Goal: Navigation & Orientation: Find specific page/section

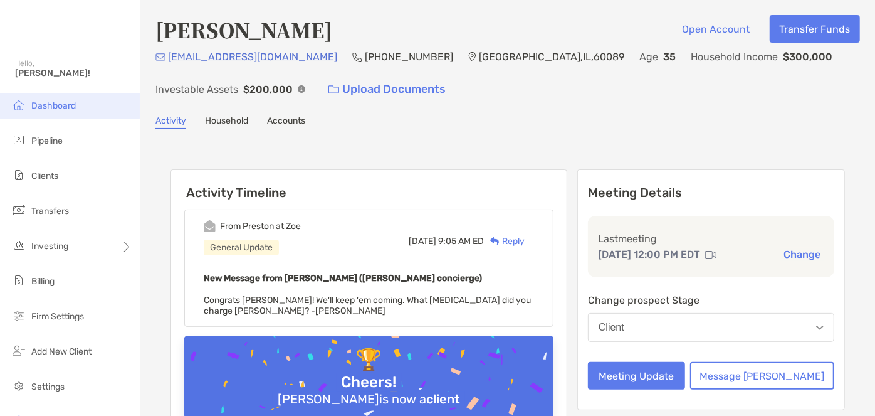
click at [48, 105] on span "Dashboard" at bounding box center [53, 105] width 45 height 11
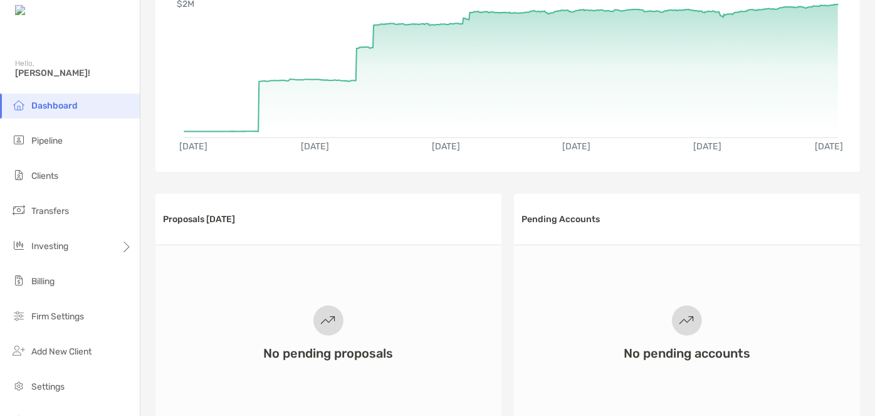
scroll to position [142, 0]
click at [49, 109] on span "Dashboard" at bounding box center [54, 105] width 46 height 11
click at [53, 145] on span "Pipeline" at bounding box center [46, 140] width 31 height 11
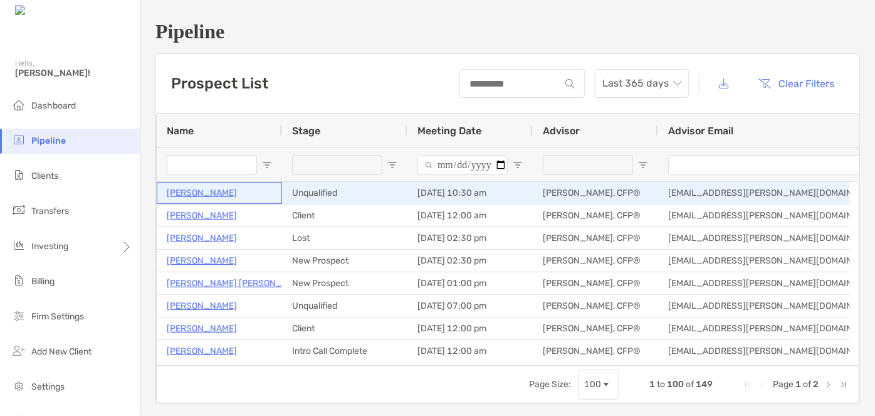
click at [189, 193] on p "Valerie Garrison" at bounding box center [202, 193] width 70 height 16
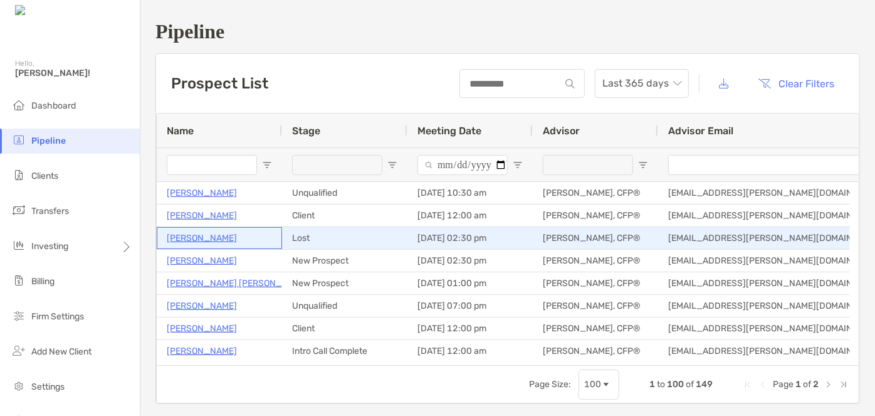
click at [209, 237] on p "Karima Aslami" at bounding box center [202, 238] width 70 height 16
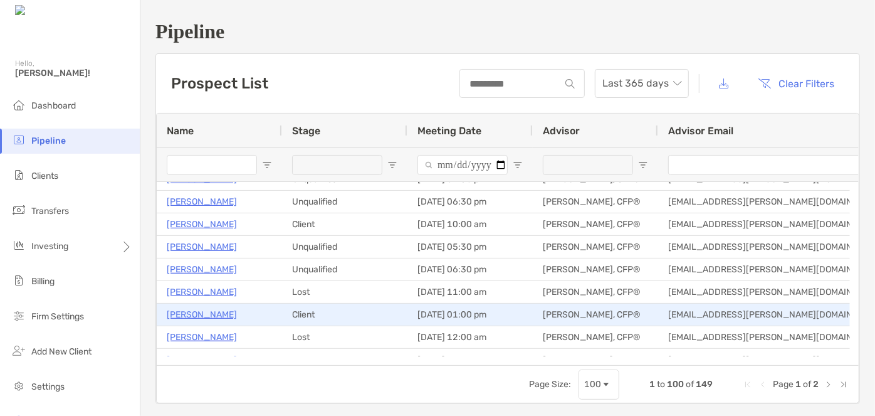
click at [222, 317] on p "[PERSON_NAME]" at bounding box center [202, 315] width 70 height 16
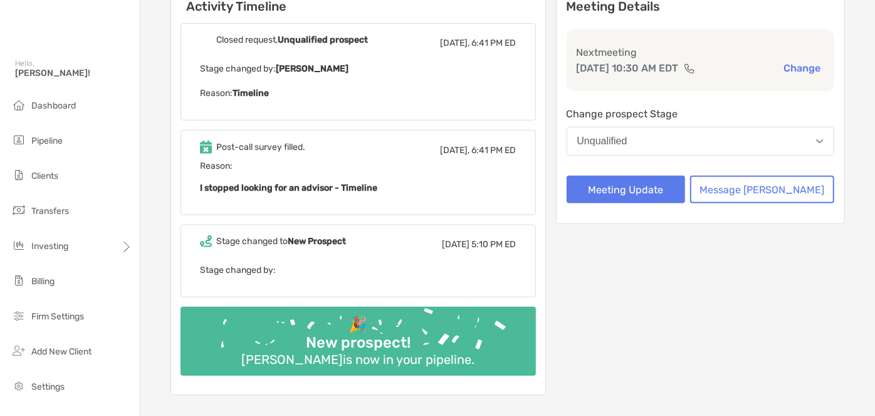
scroll to position [161, 0]
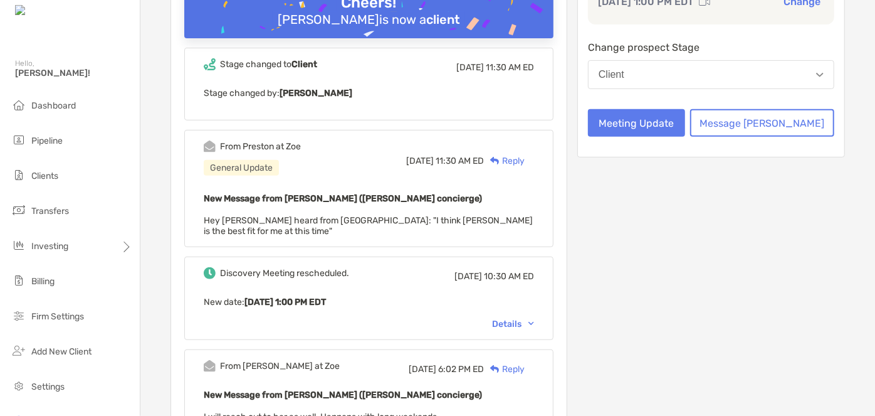
scroll to position [227, 0]
